Goal: Information Seeking & Learning: Learn about a topic

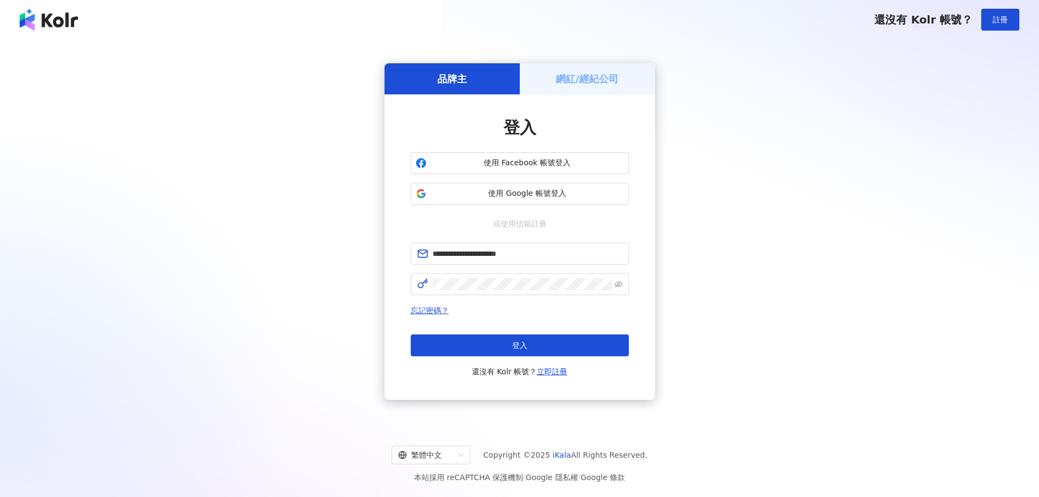
click at [519, 349] on span "登入" at bounding box center [519, 345] width 15 height 9
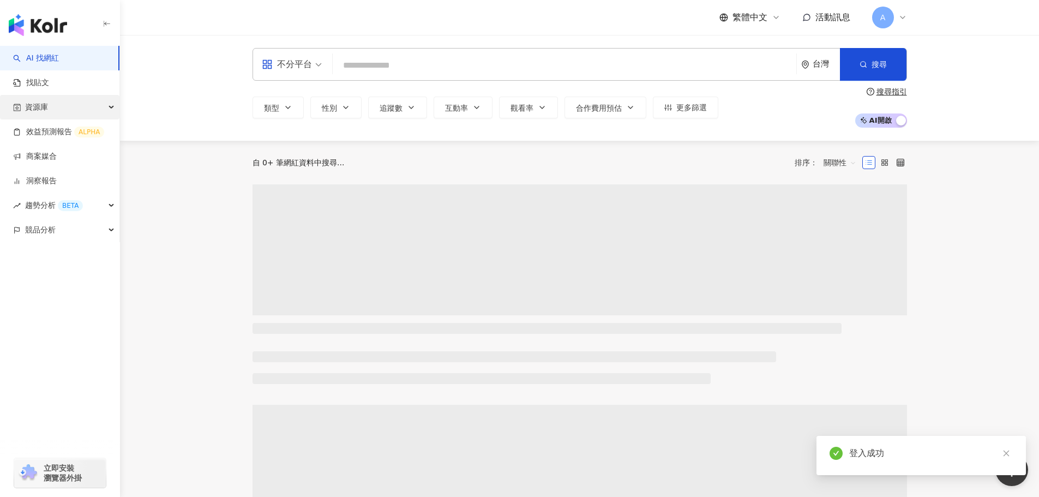
click at [99, 107] on div "資源庫" at bounding box center [59, 107] width 119 height 25
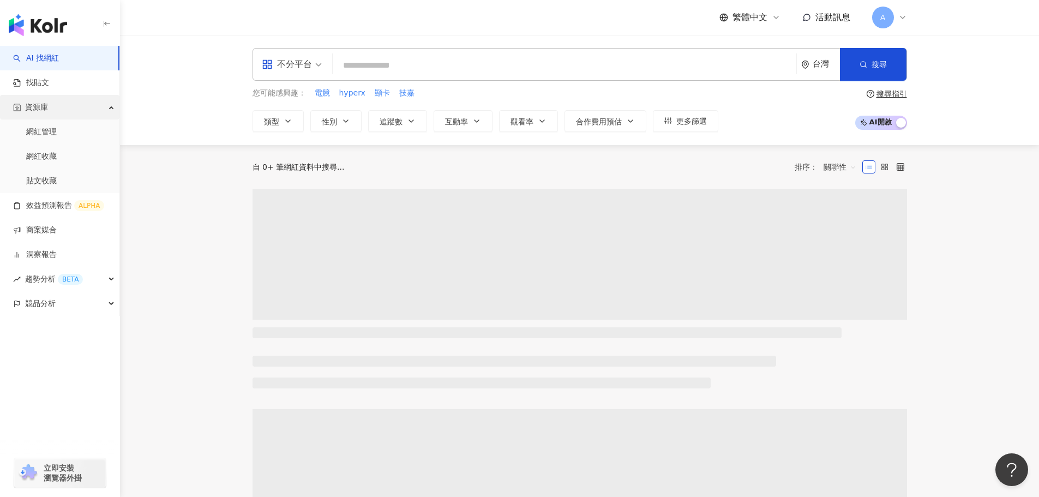
click at [99, 107] on div "資源庫" at bounding box center [59, 107] width 119 height 25
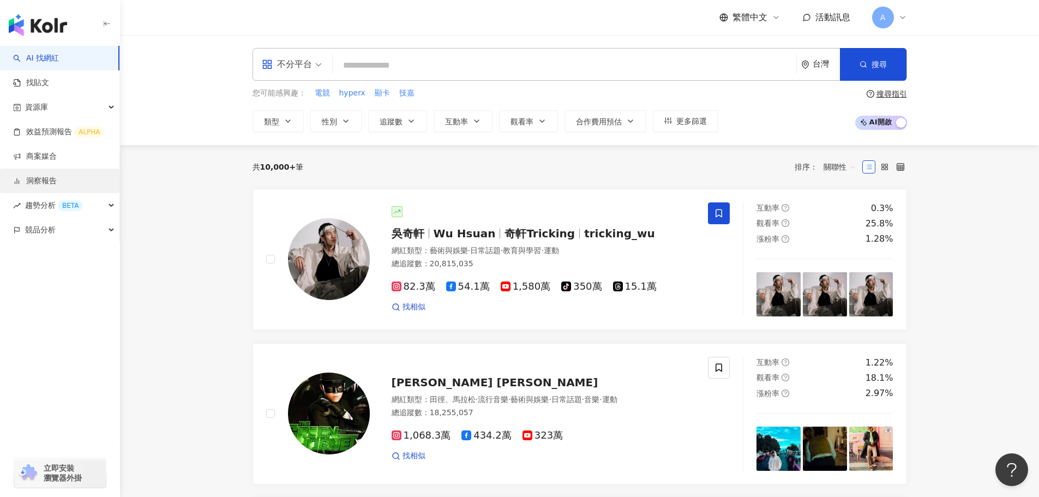
click at [54, 181] on link "洞察報告" at bounding box center [35, 181] width 44 height 11
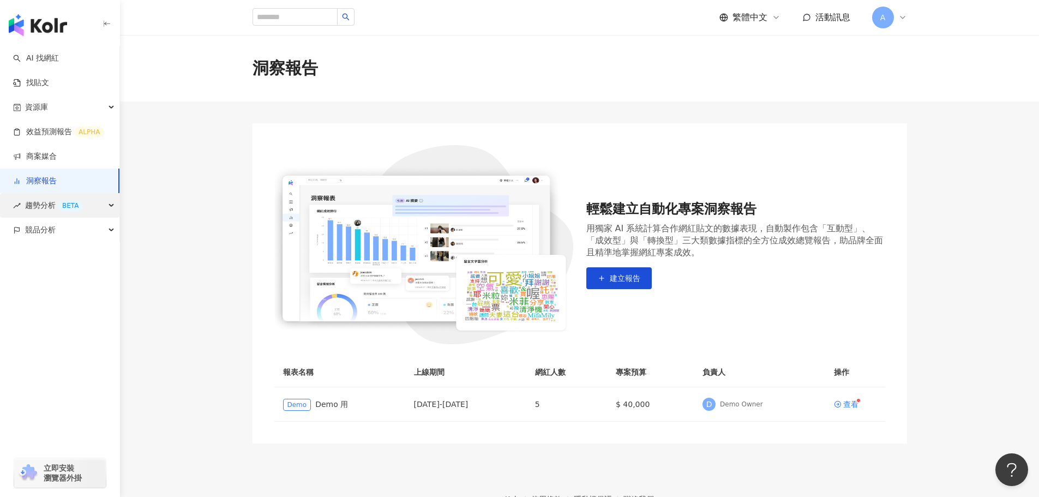
click at [46, 203] on span "趨勢分析 BETA" at bounding box center [54, 205] width 58 height 25
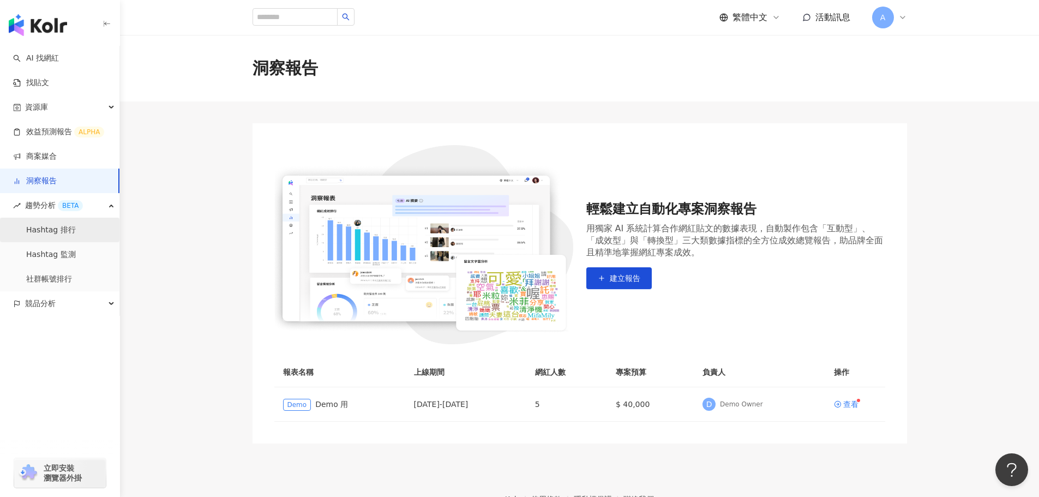
click at [59, 229] on link "Hashtag 排行" at bounding box center [51, 230] width 50 height 11
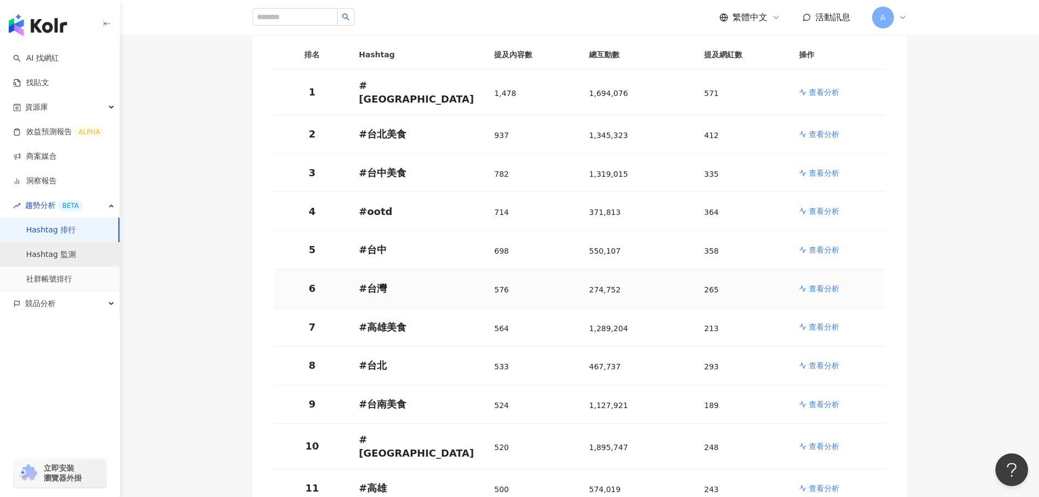
scroll to position [164, 0]
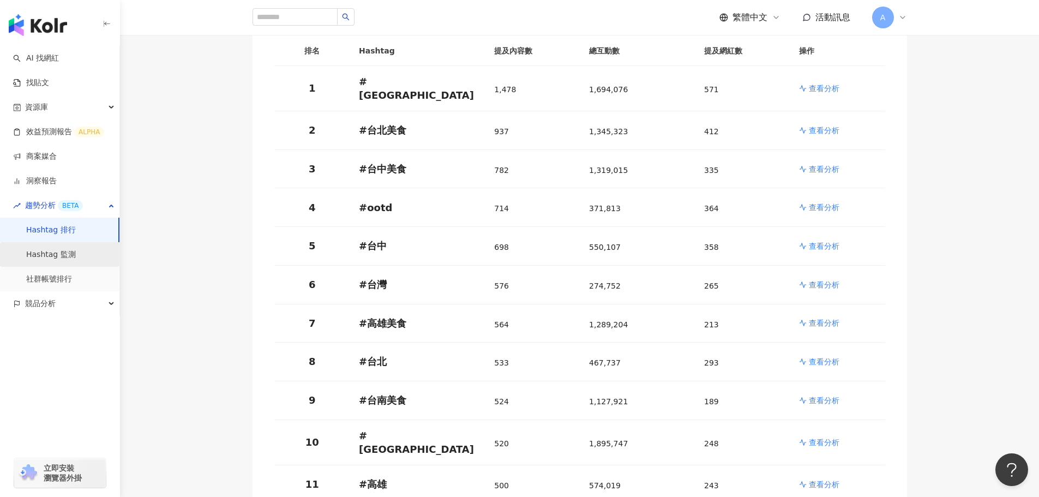
click at [63, 260] on link "Hashtag 監測" at bounding box center [51, 254] width 50 height 11
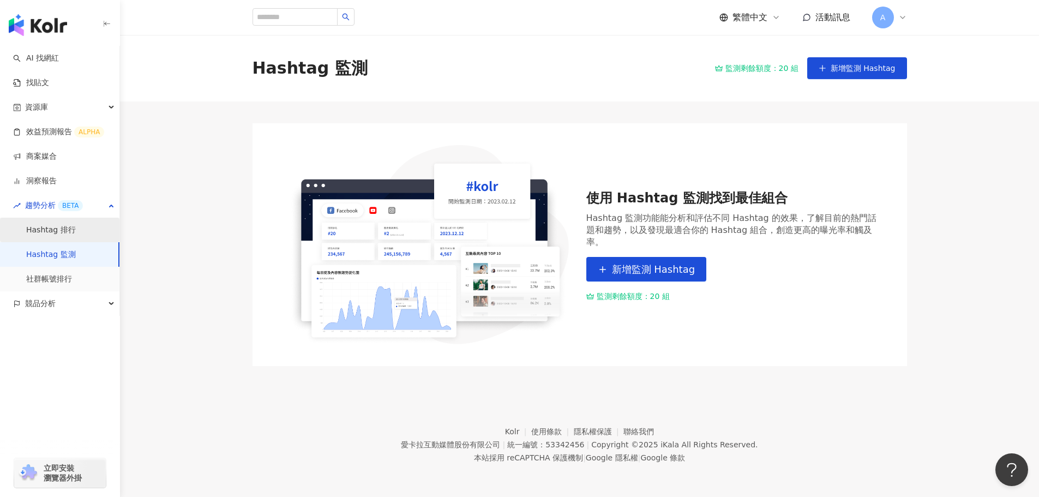
click at [62, 227] on link "Hashtag 排行" at bounding box center [51, 230] width 50 height 11
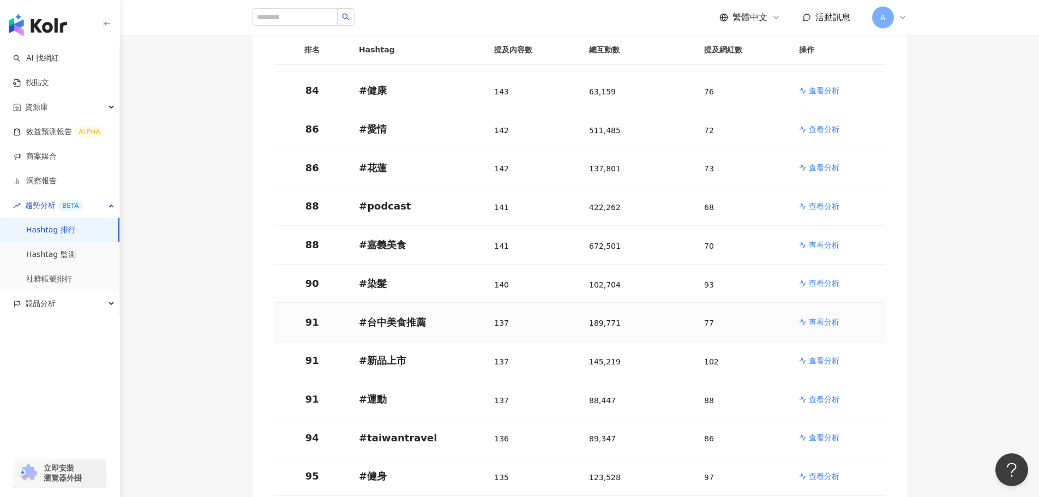
scroll to position [3436, 0]
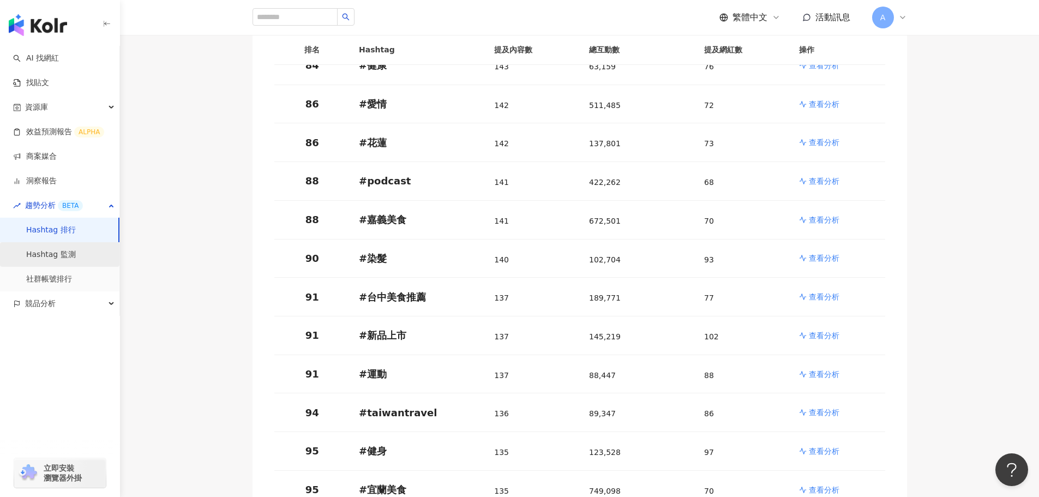
click at [57, 254] on link "Hashtag 監測" at bounding box center [51, 254] width 50 height 11
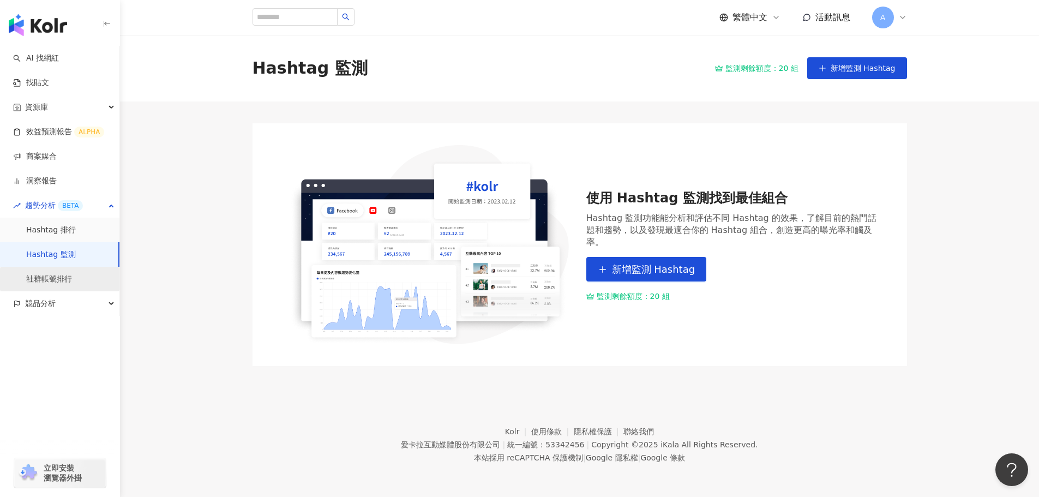
click at [56, 280] on link "社群帳號排行" at bounding box center [49, 279] width 46 height 11
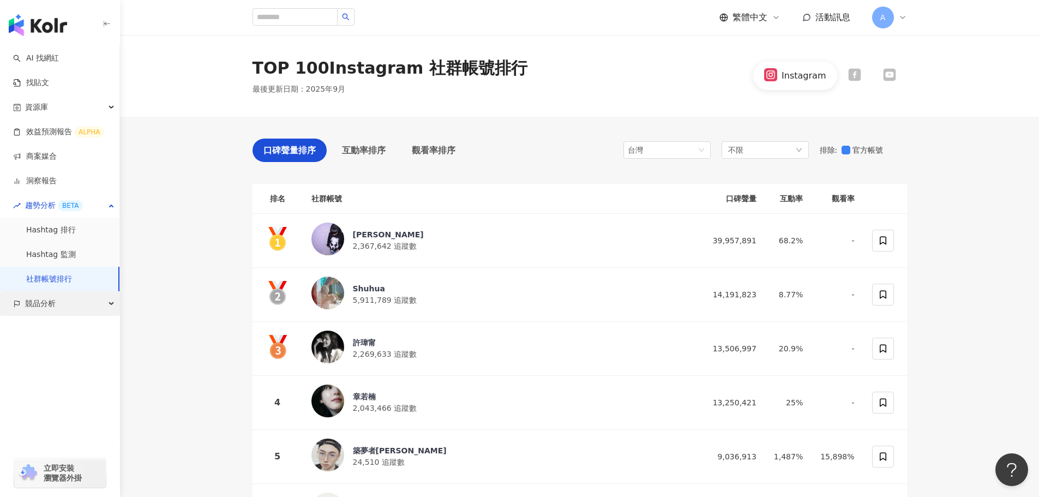
click at [80, 301] on div "競品分析" at bounding box center [59, 303] width 119 height 25
click at [85, 303] on div "競品分析" at bounding box center [59, 303] width 119 height 25
click at [71, 280] on link "社群帳號排行" at bounding box center [49, 279] width 46 height 11
click at [65, 258] on link "Hashtag 監測" at bounding box center [51, 254] width 50 height 11
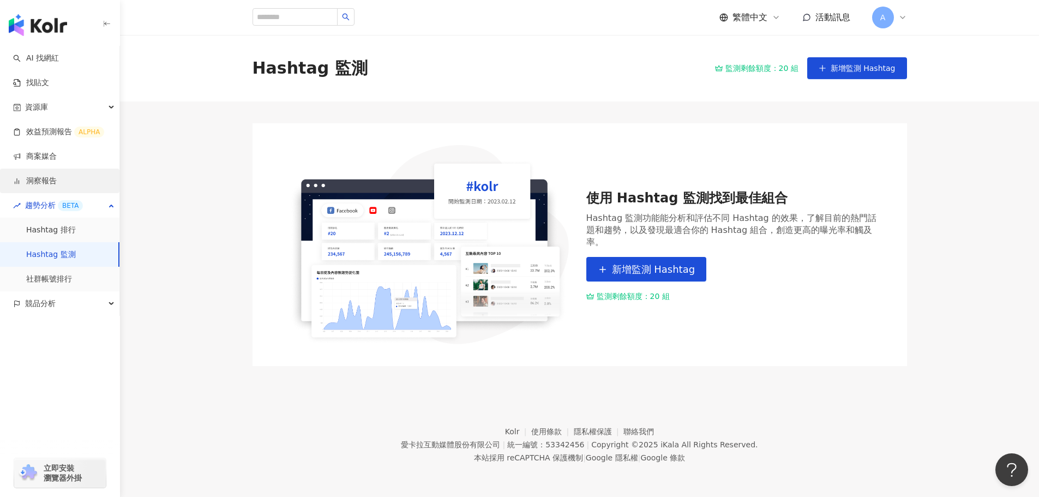
click at [55, 183] on link "洞察報告" at bounding box center [35, 181] width 44 height 11
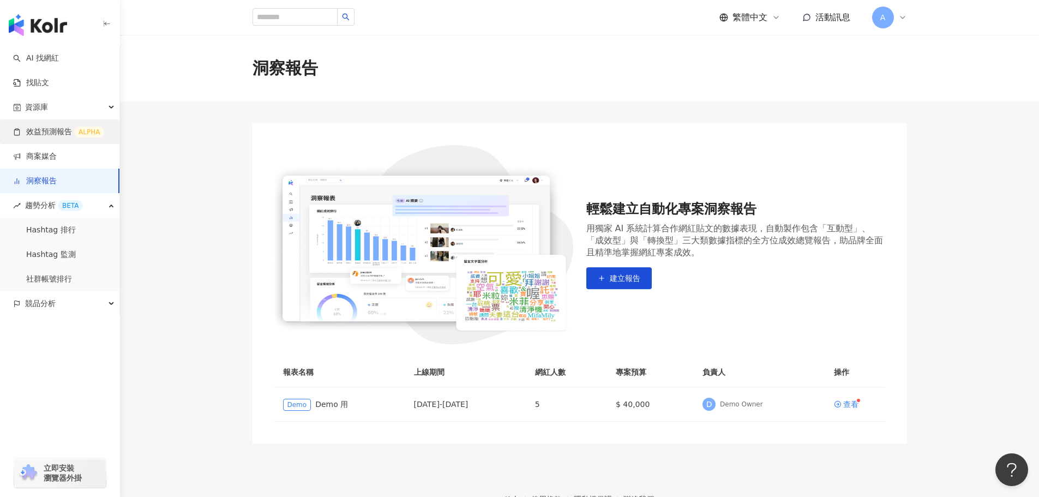
click at [55, 131] on link "效益預測報告 ALPHA" at bounding box center [58, 132] width 91 height 11
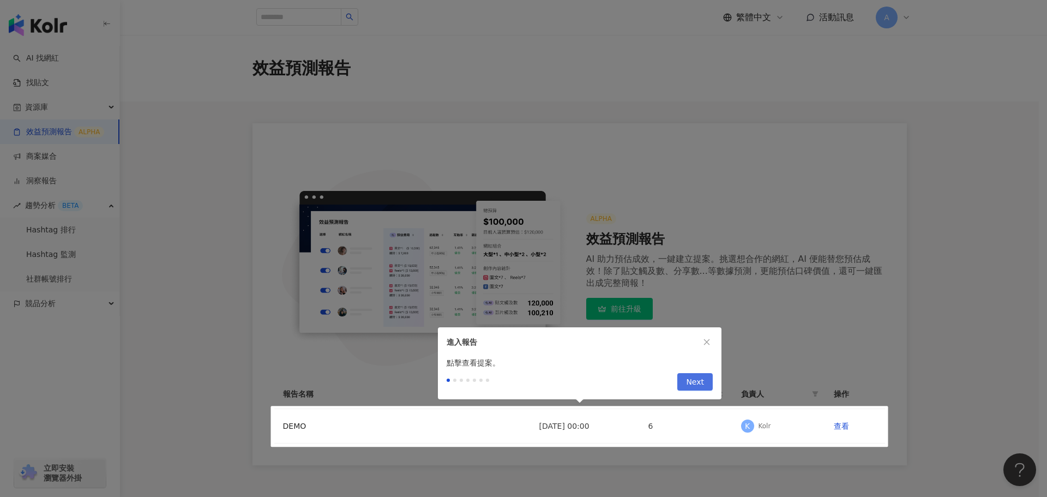
click at [700, 380] on span "Next" at bounding box center [695, 382] width 18 height 17
